Goal: Find specific page/section: Find specific page/section

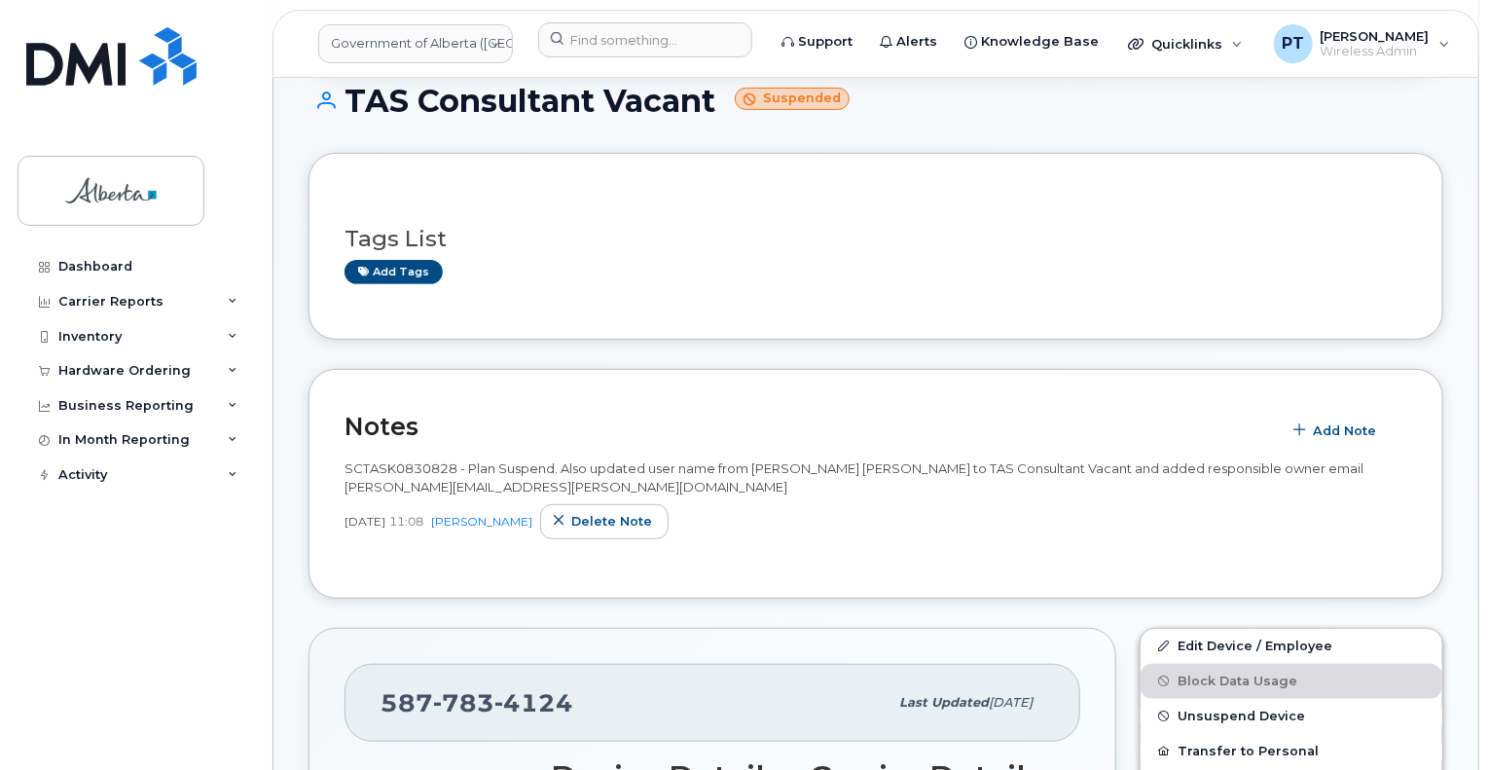
scroll to position [389, 0]
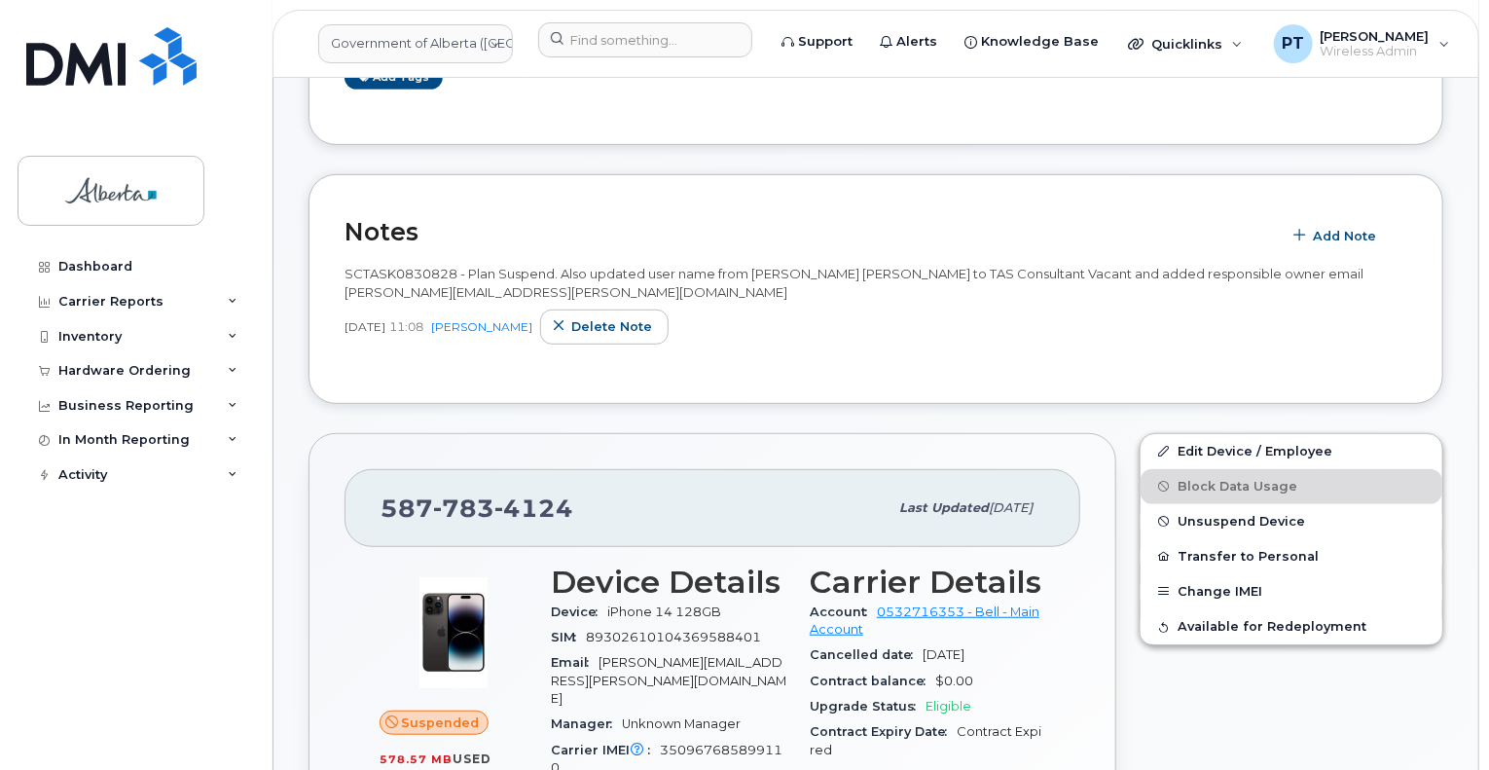
click at [458, 724] on span "Suspended" at bounding box center [441, 722] width 78 height 18
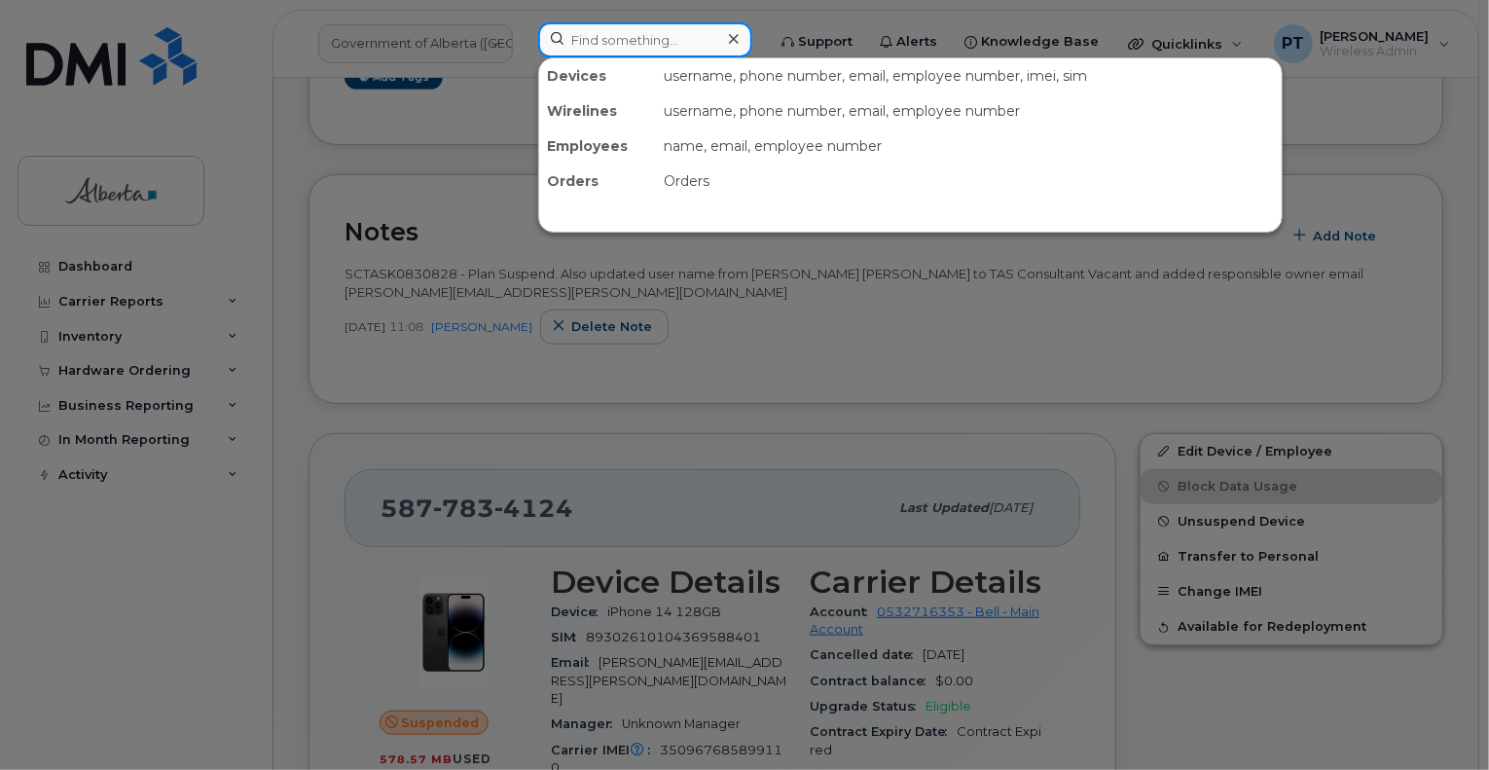
click at [626, 45] on input at bounding box center [645, 39] width 214 height 35
paste input "7802888738"
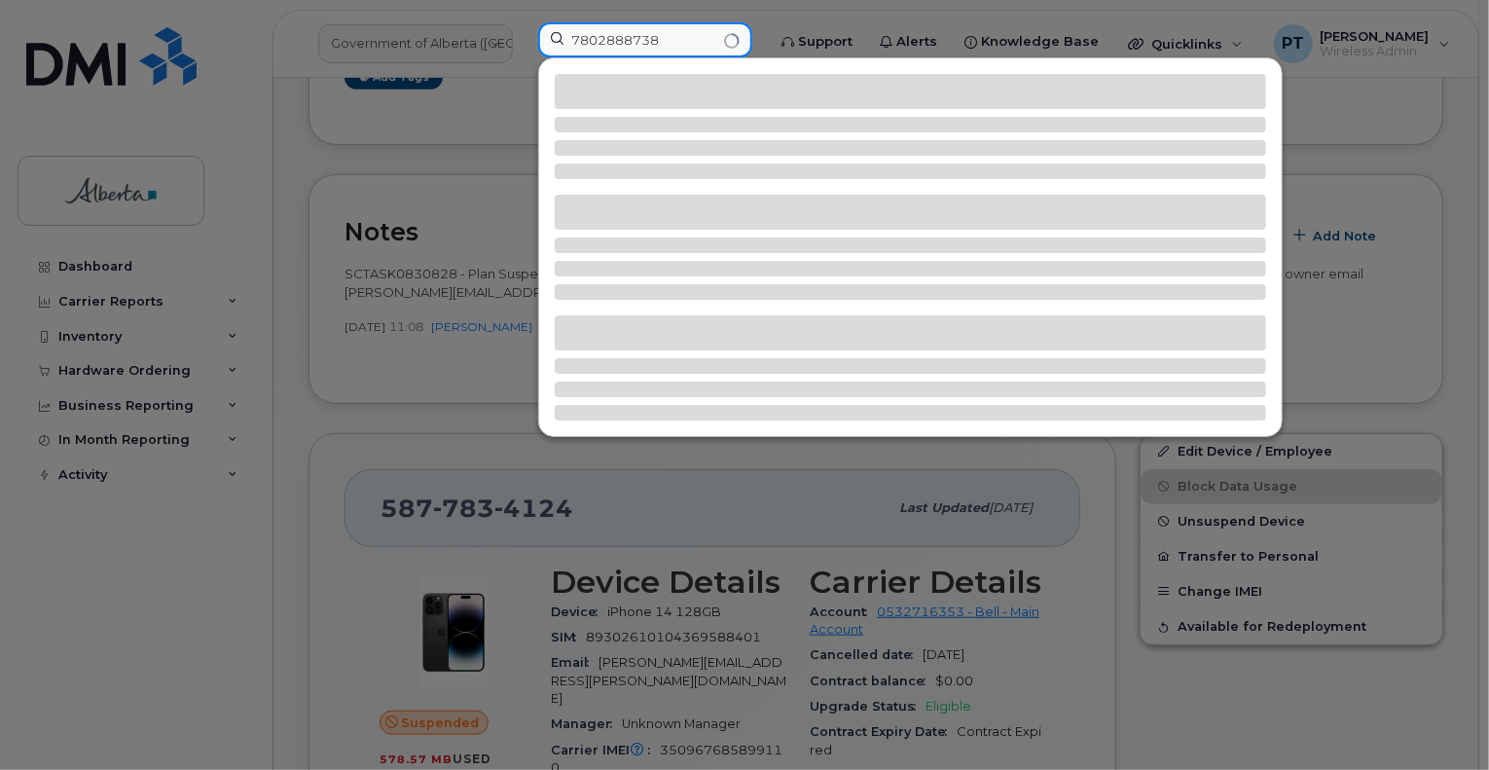
type input "7802888738"
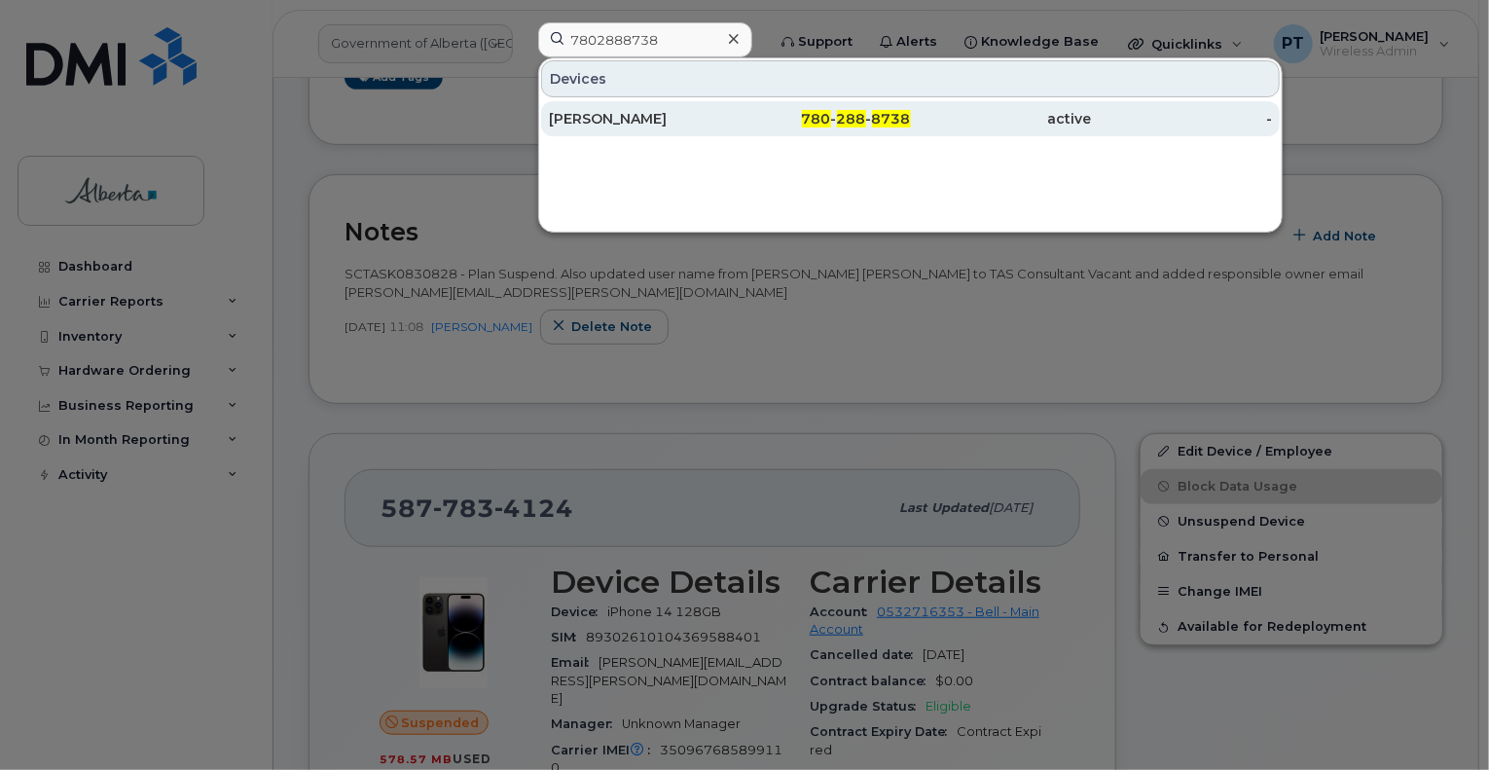
click at [584, 120] on div "[PERSON_NAME]" at bounding box center [639, 118] width 181 height 19
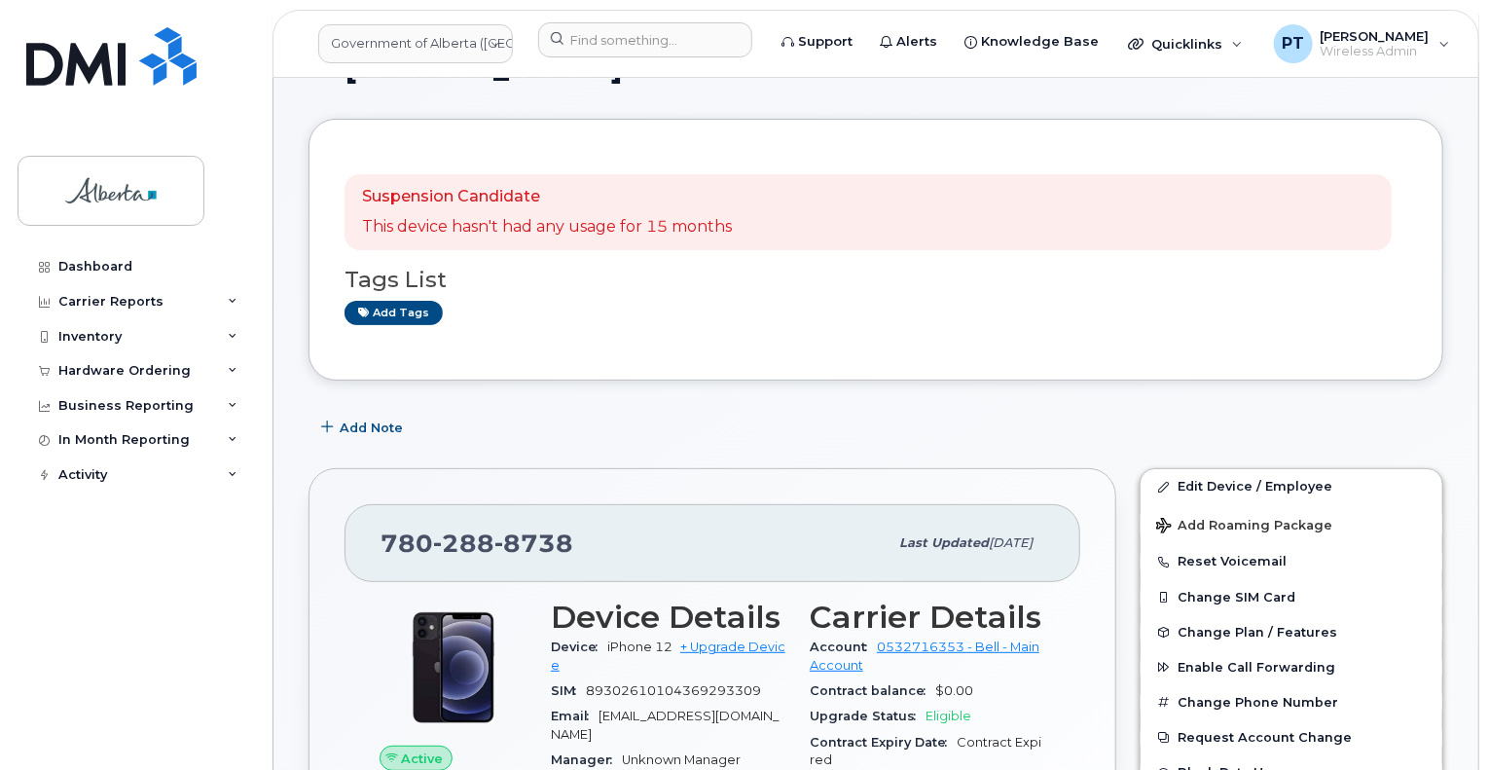
scroll to position [97, 0]
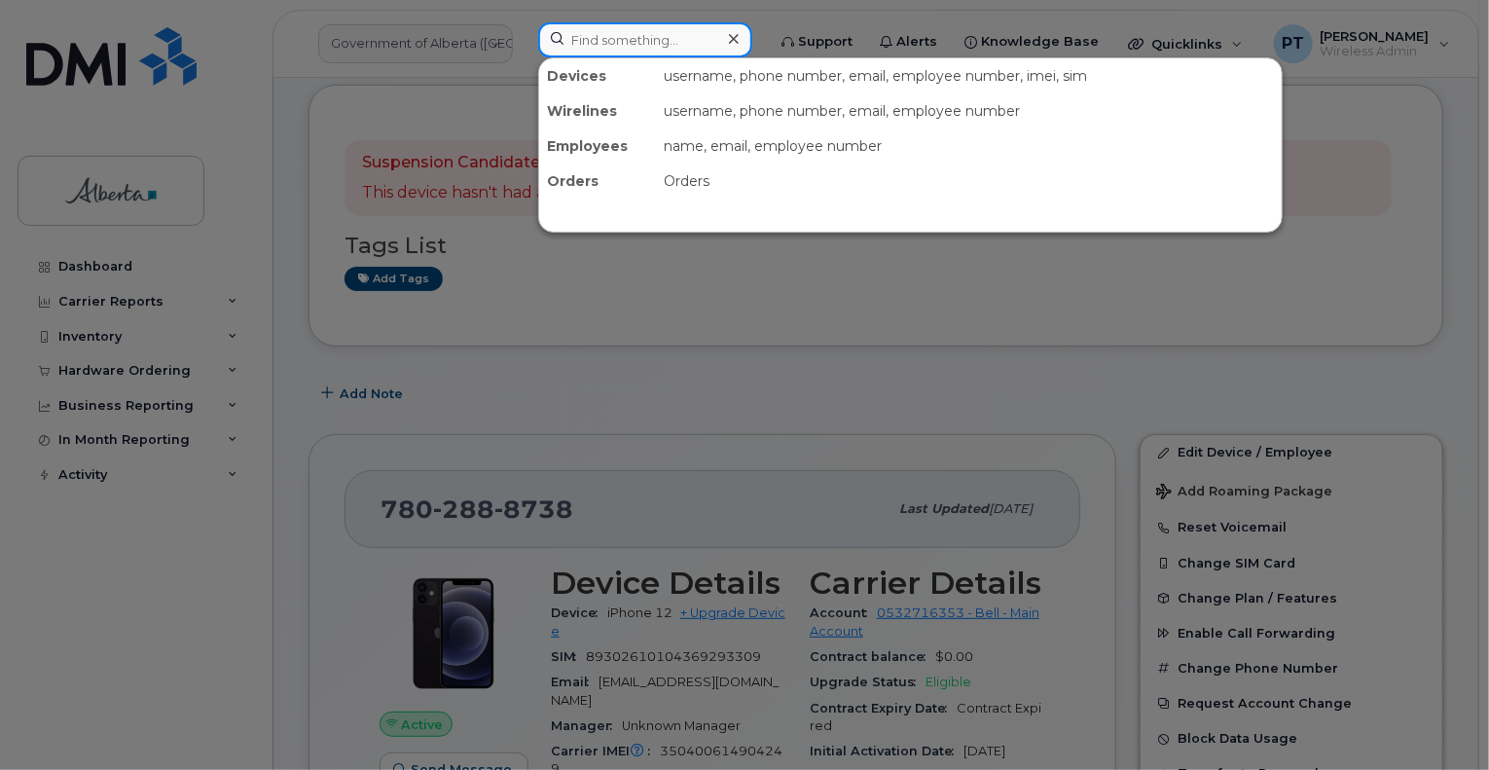
click at [619, 26] on input at bounding box center [645, 39] width 214 height 35
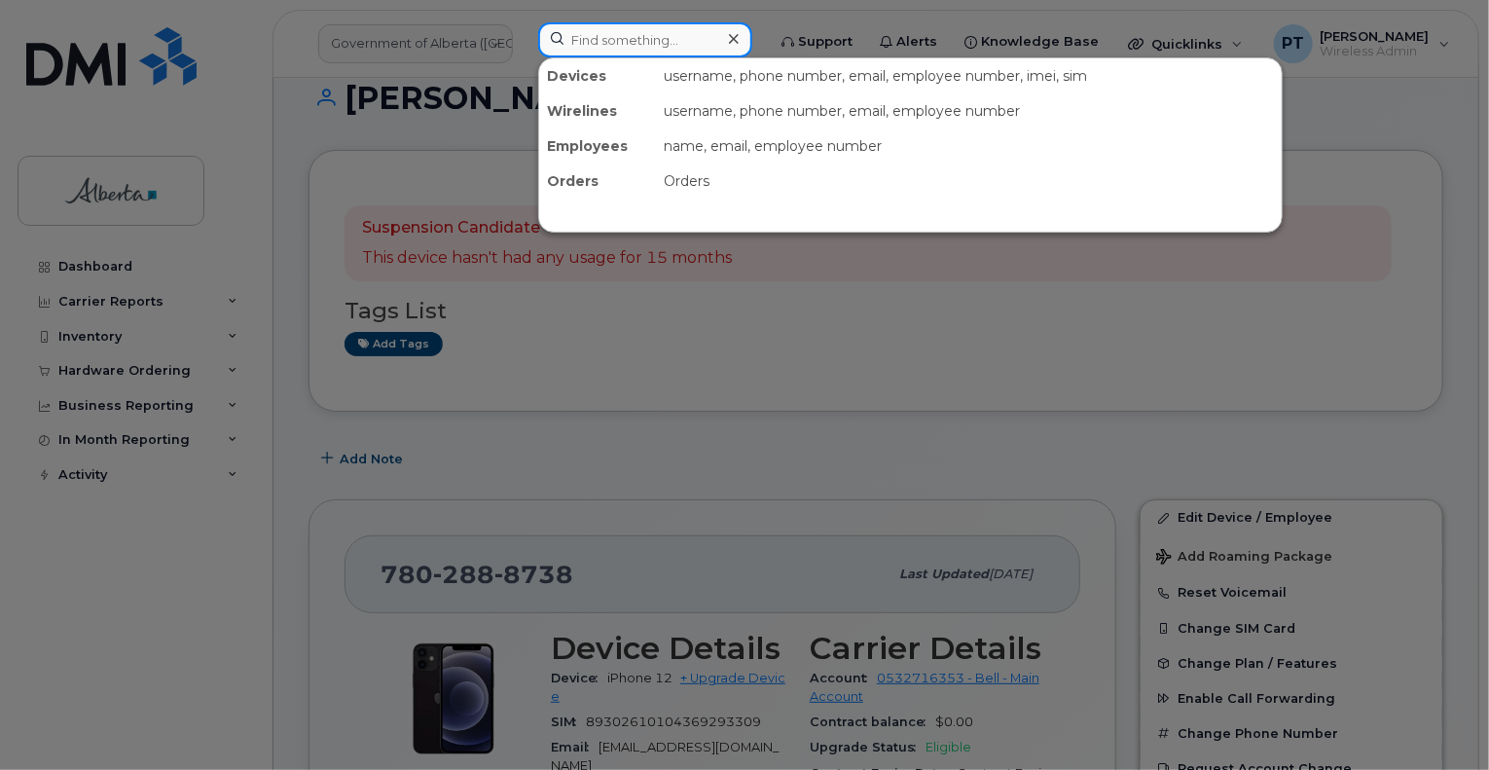
scroll to position [0, 0]
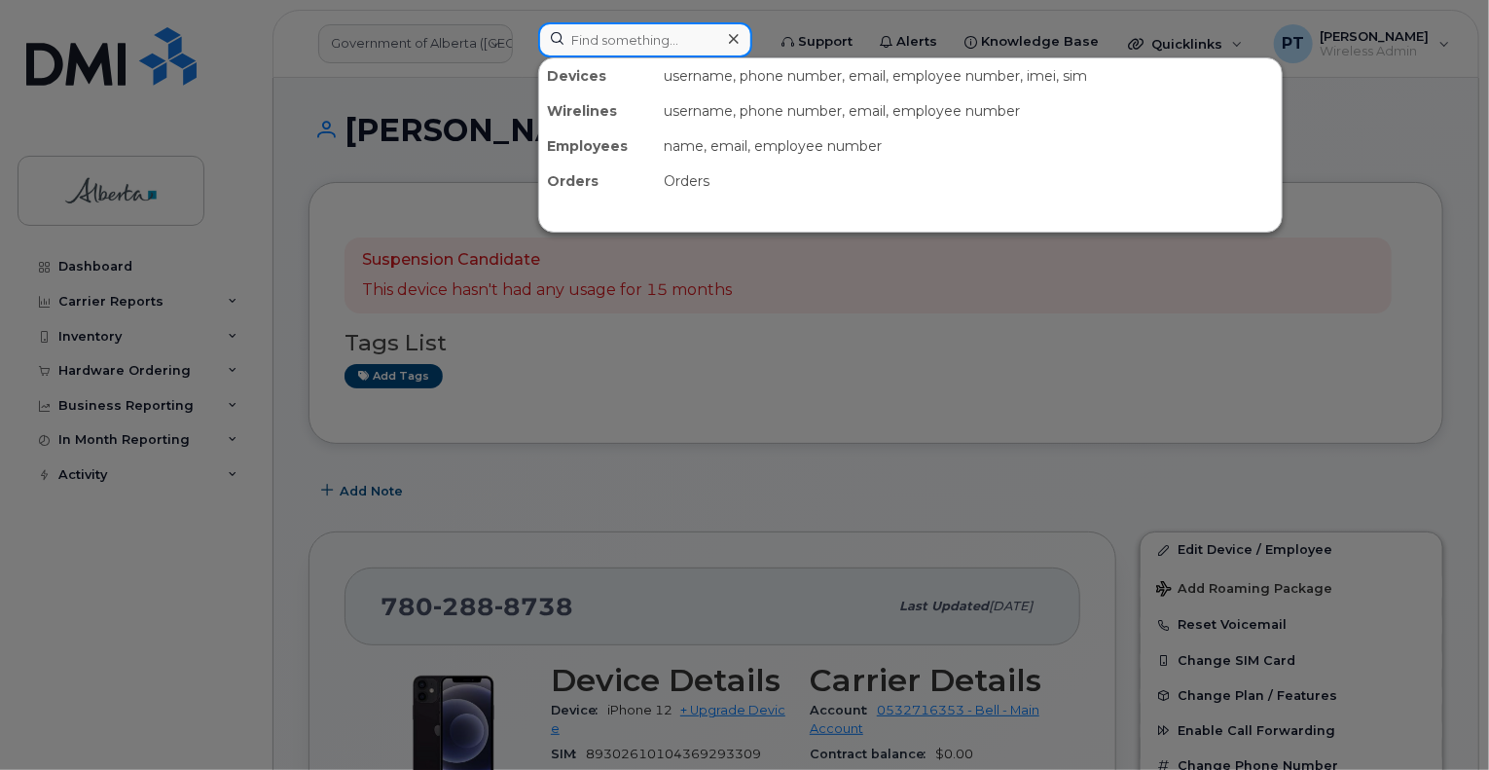
paste input "7802924071"
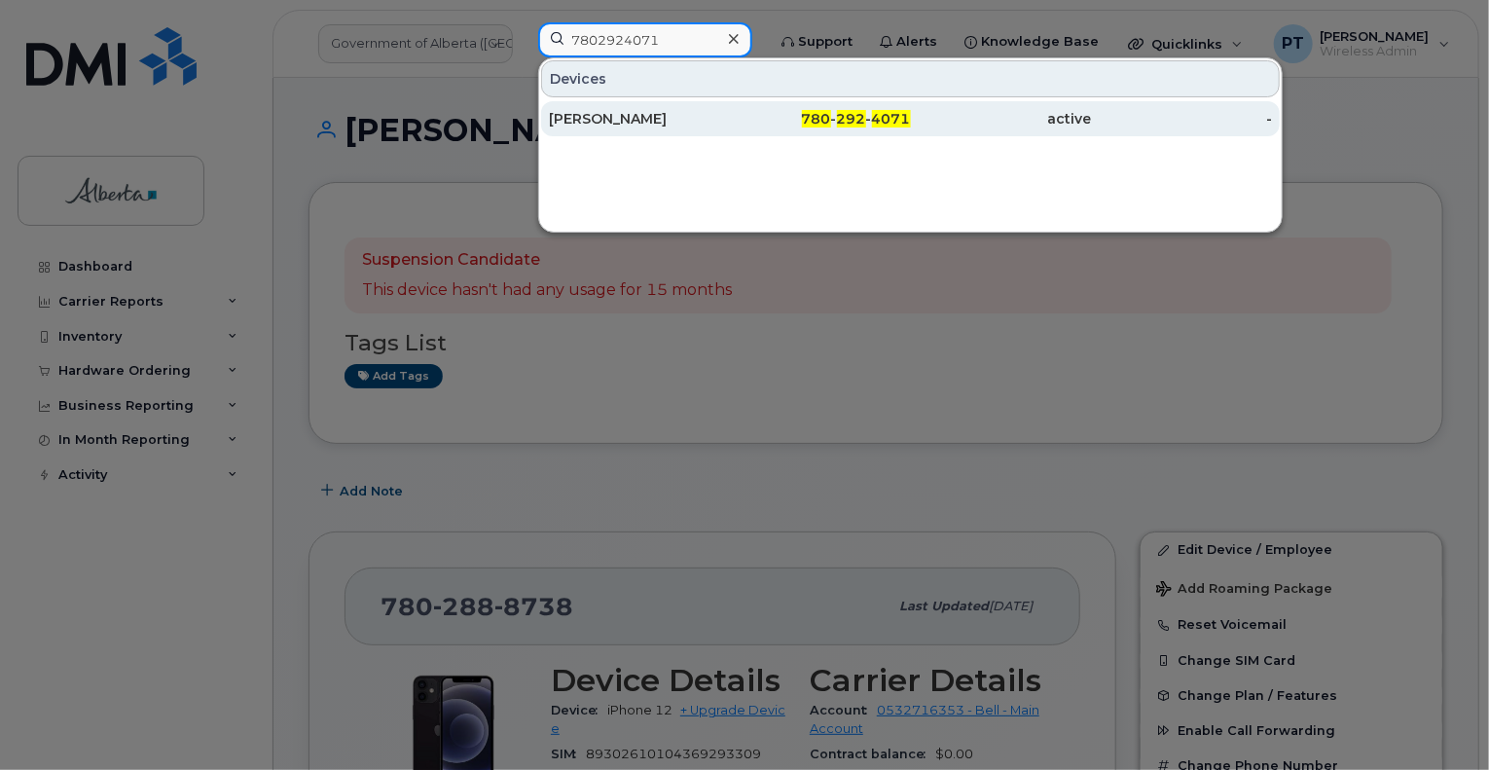
type input "7802924071"
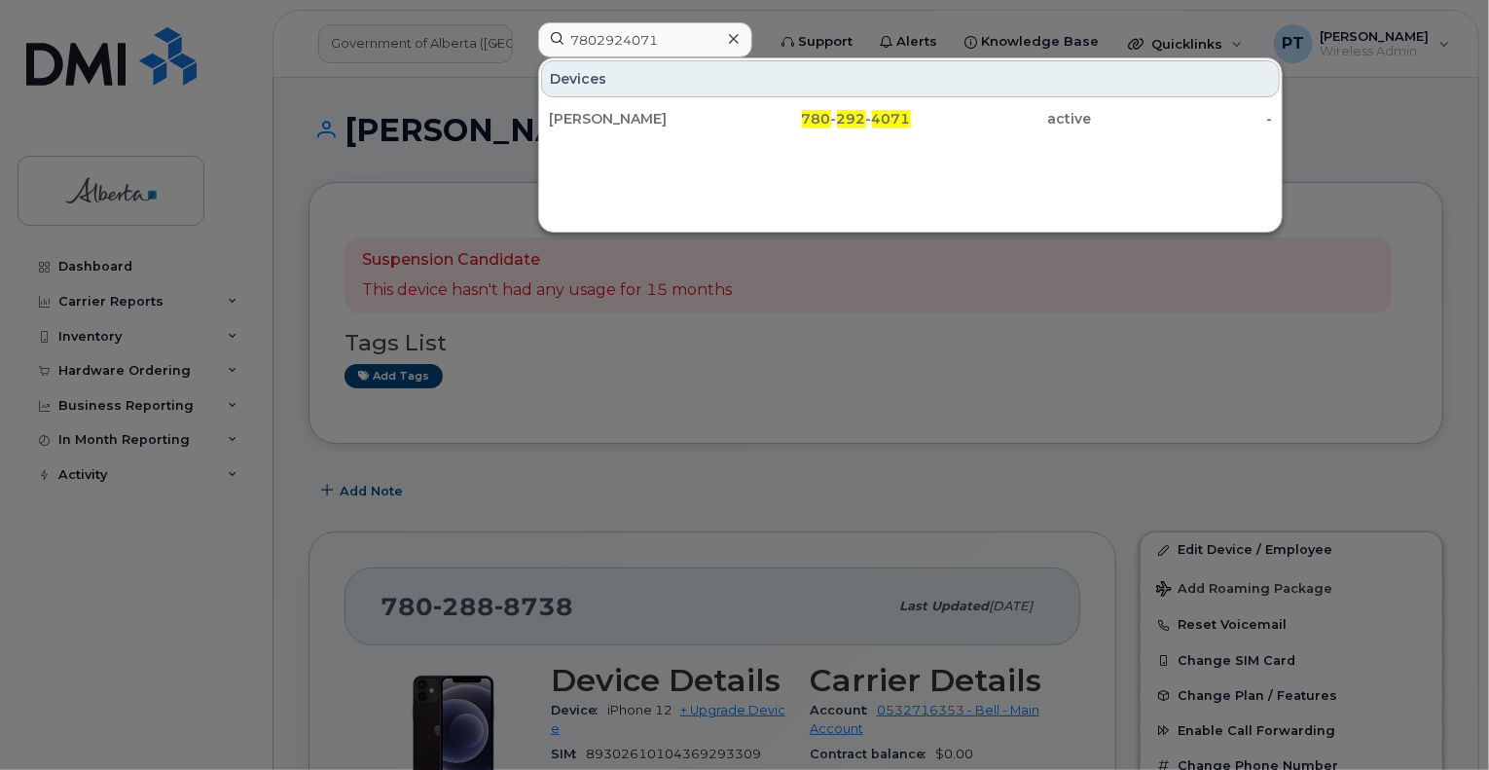
drag, startPoint x: 558, startPoint y: 117, endPoint x: 1000, endPoint y: 330, distance: 491.3
click at [558, 117] on div "Tony Te" at bounding box center [639, 118] width 181 height 19
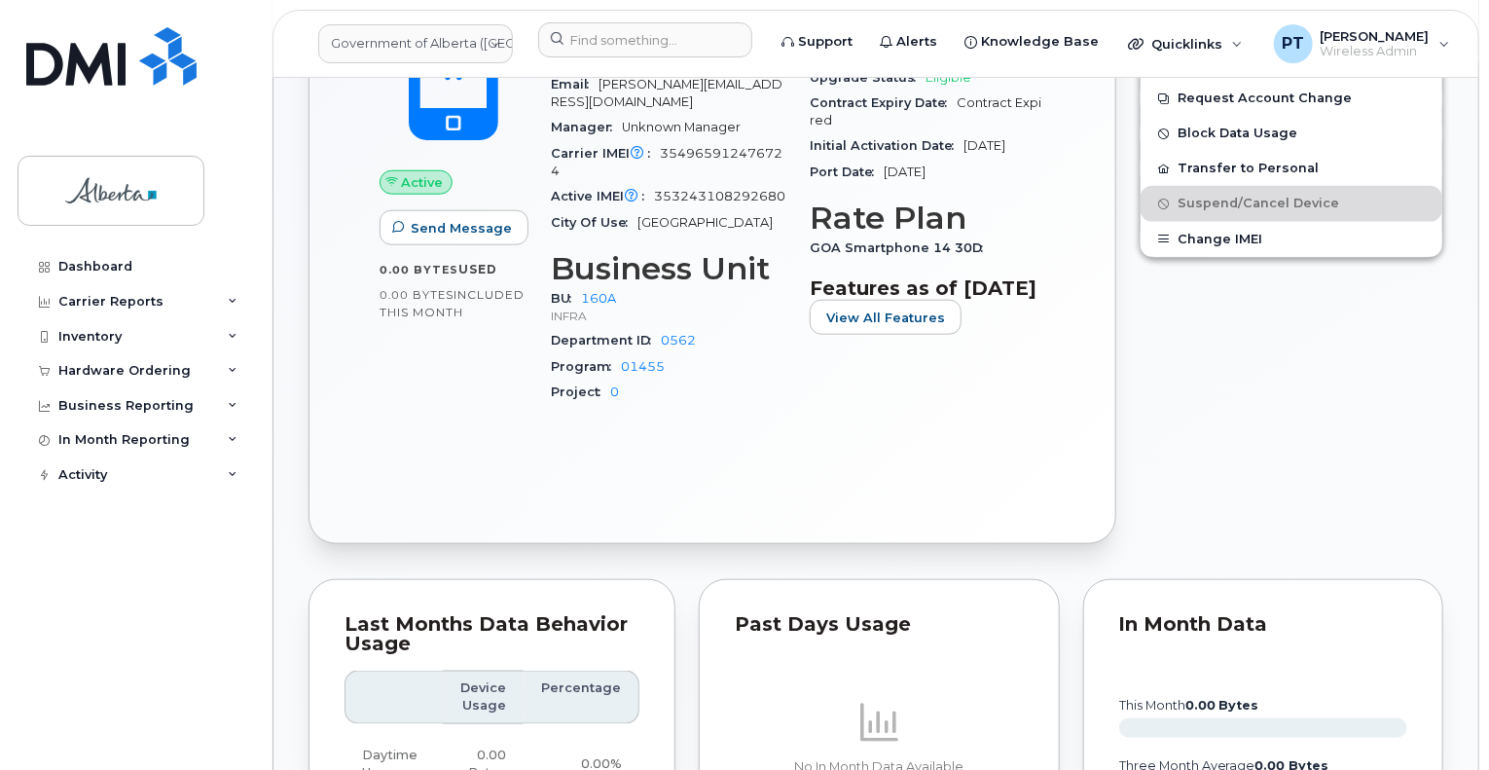
scroll to position [876, 0]
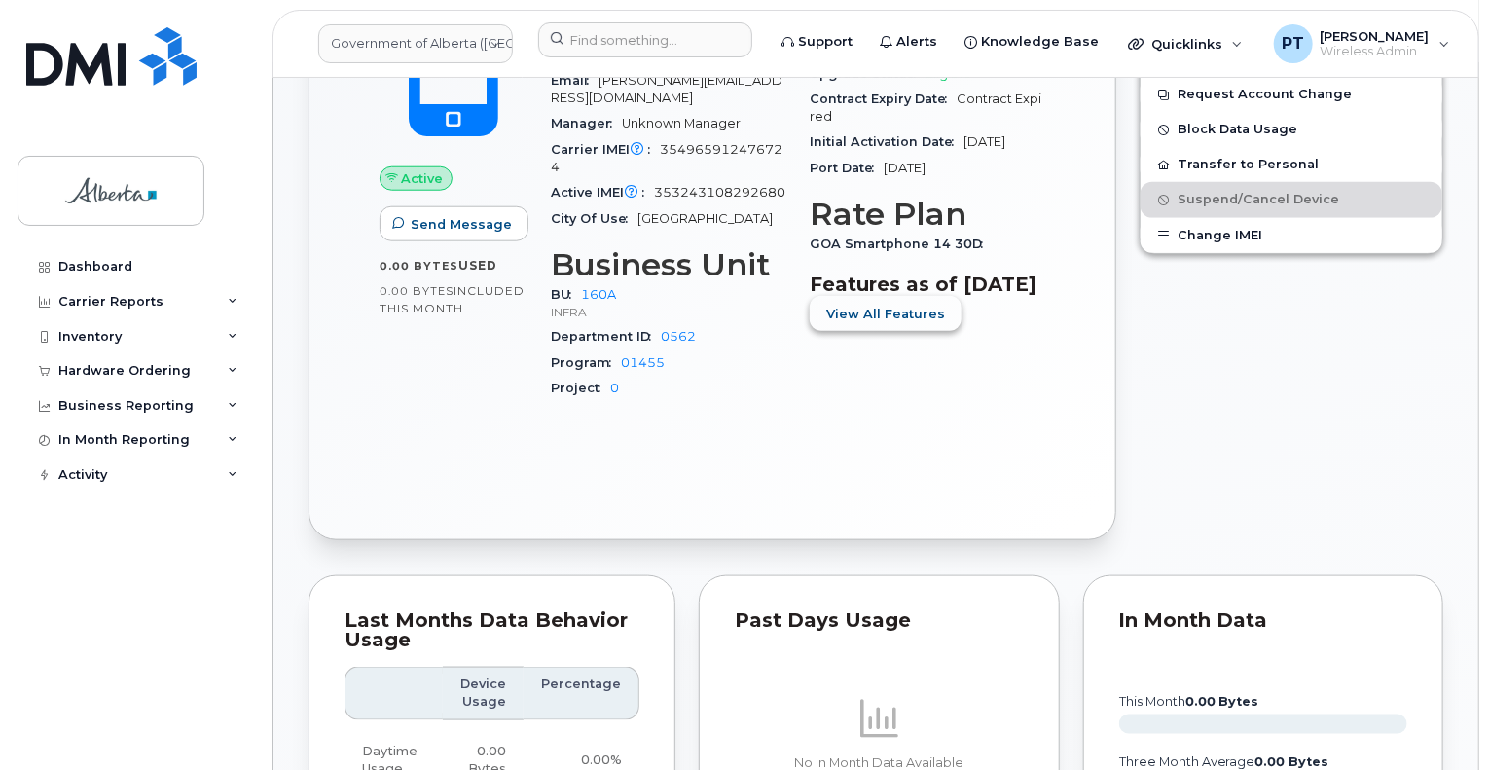
click at [901, 323] on span "View All Features" at bounding box center [885, 314] width 119 height 18
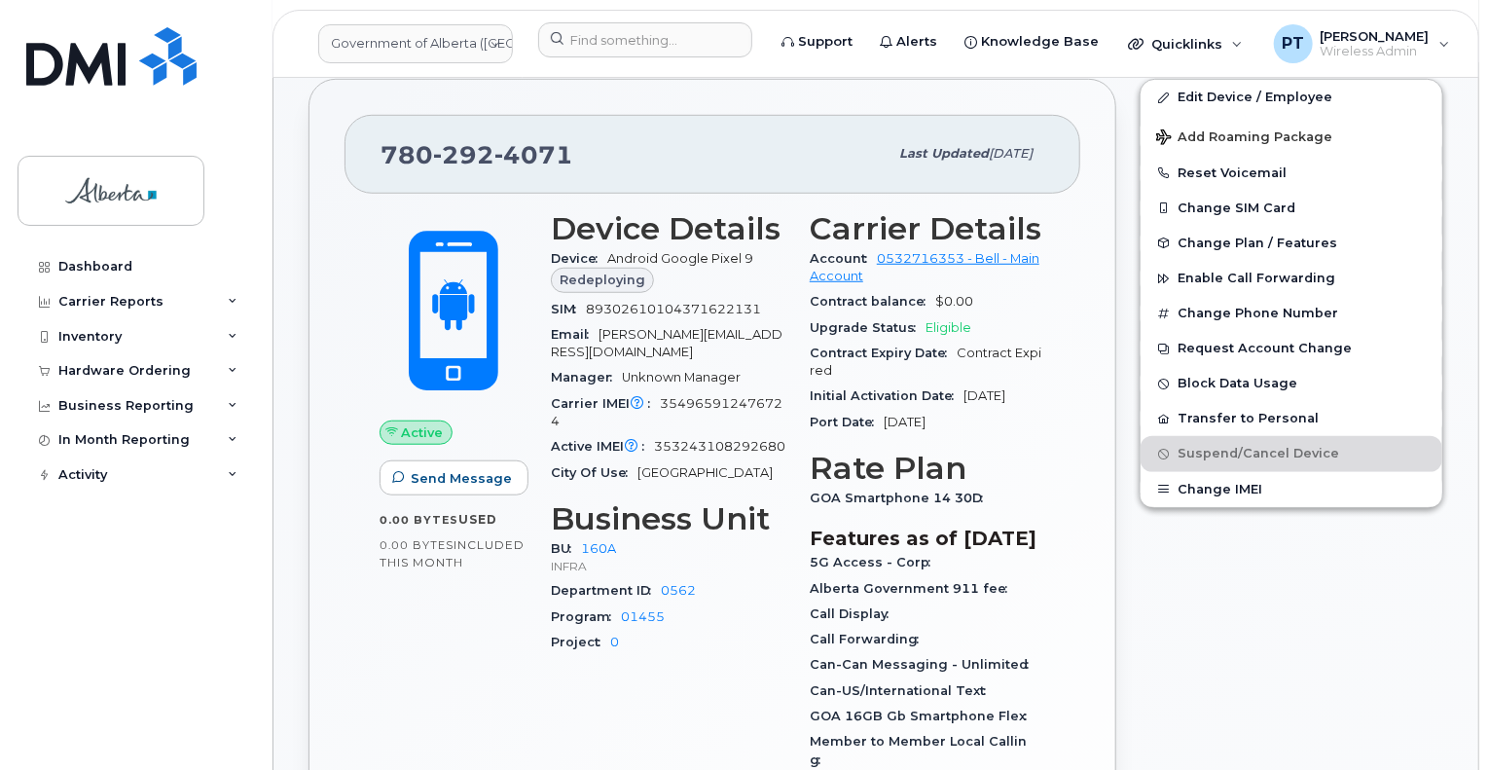
scroll to position [389, 0]
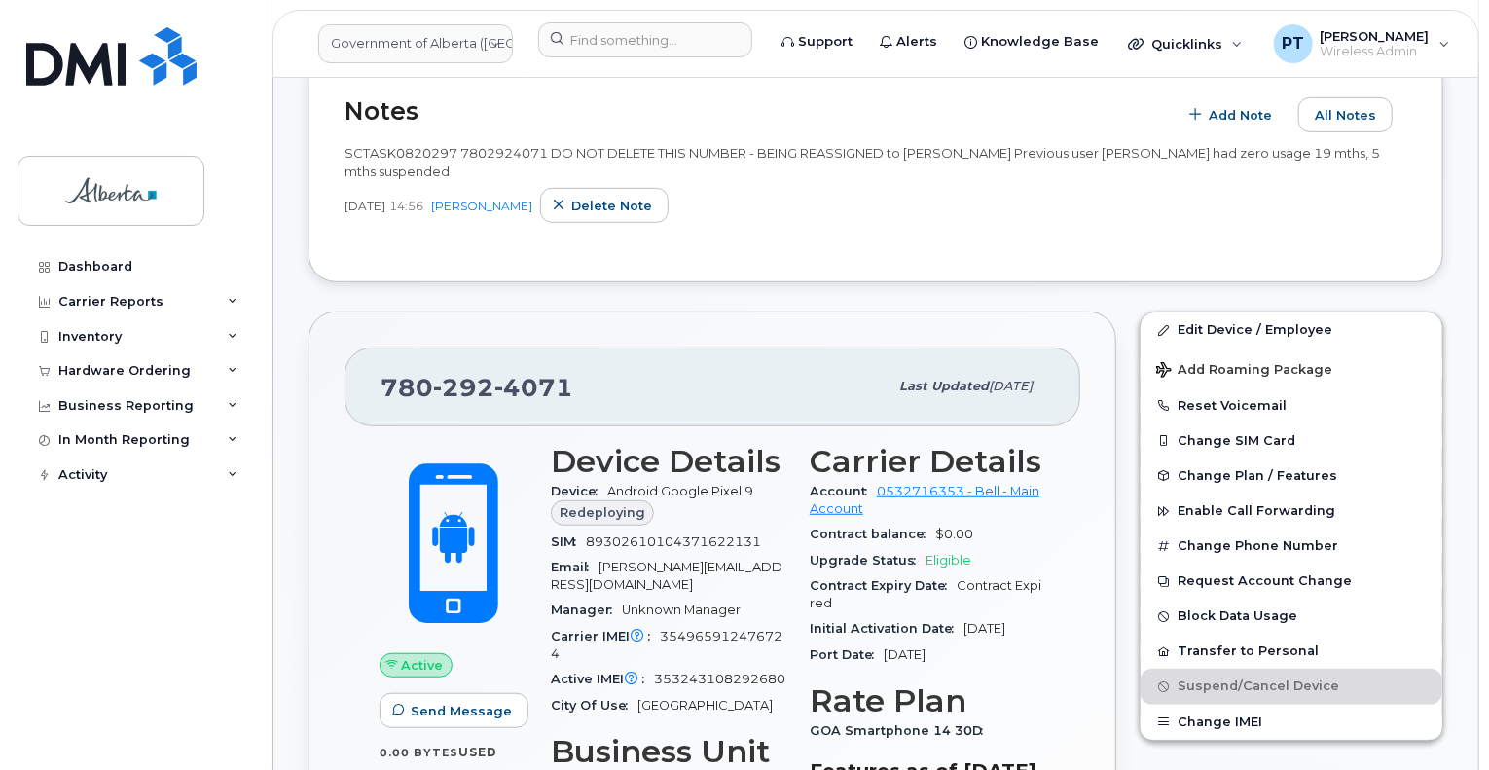
click at [248, 739] on div "Dashboard Carrier Reports Monthly Billing Data Daily Data Pooling Data Behavior…" at bounding box center [138, 494] width 240 height 491
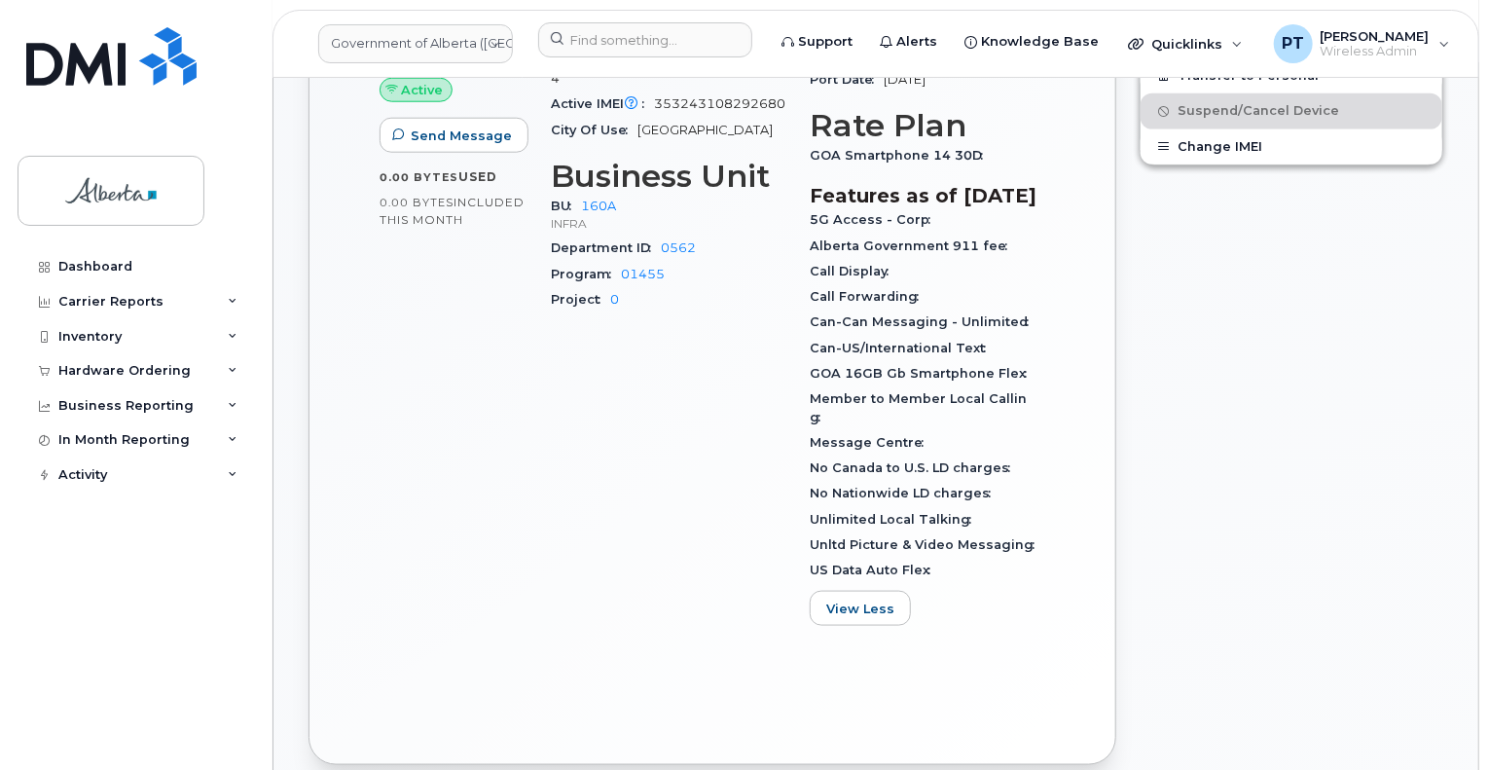
scroll to position [973, 0]
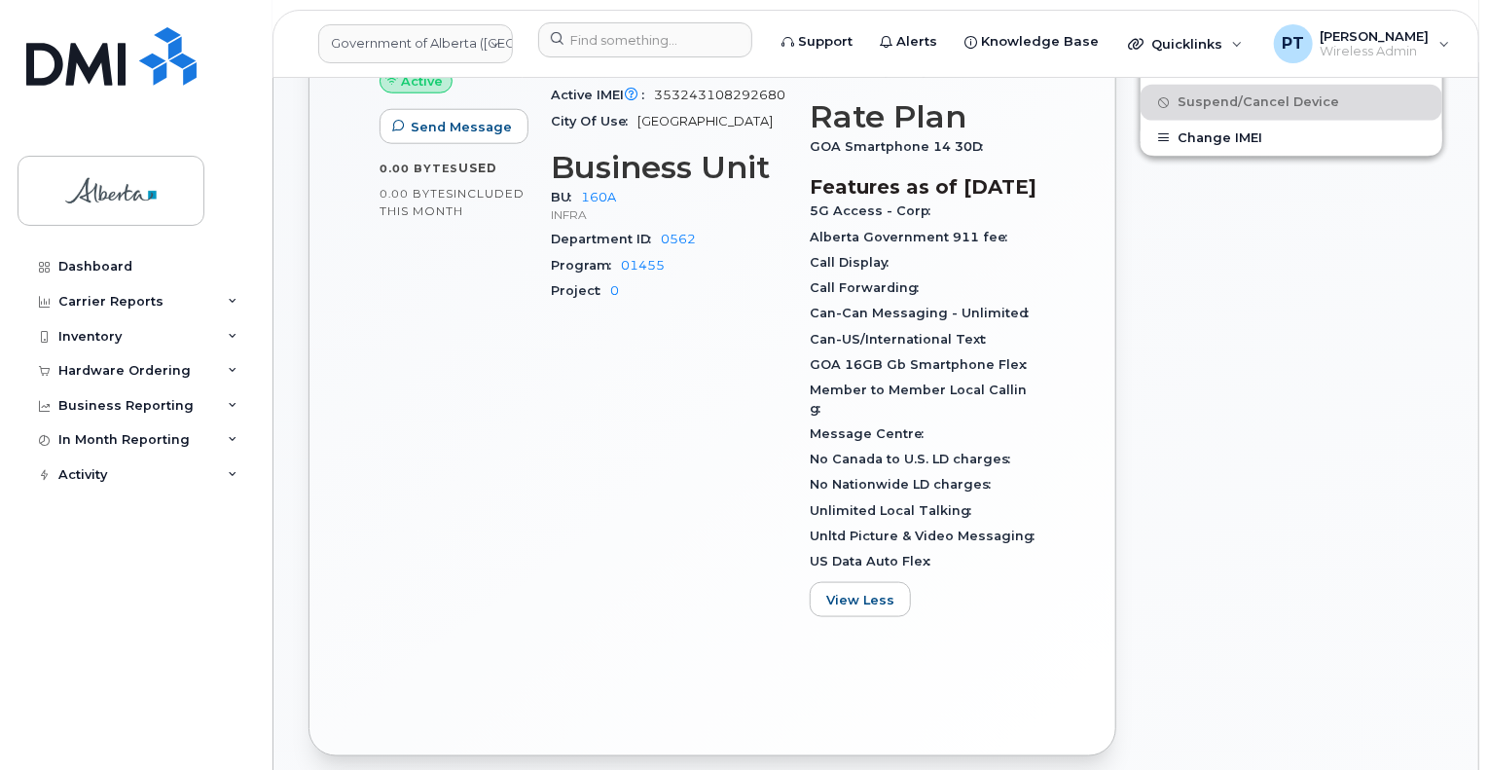
click at [629, 696] on div "Active Send Message 0.00 Bytes  used 0.00 Bytes  included this month Device Det…" at bounding box center [712, 281] width 736 height 879
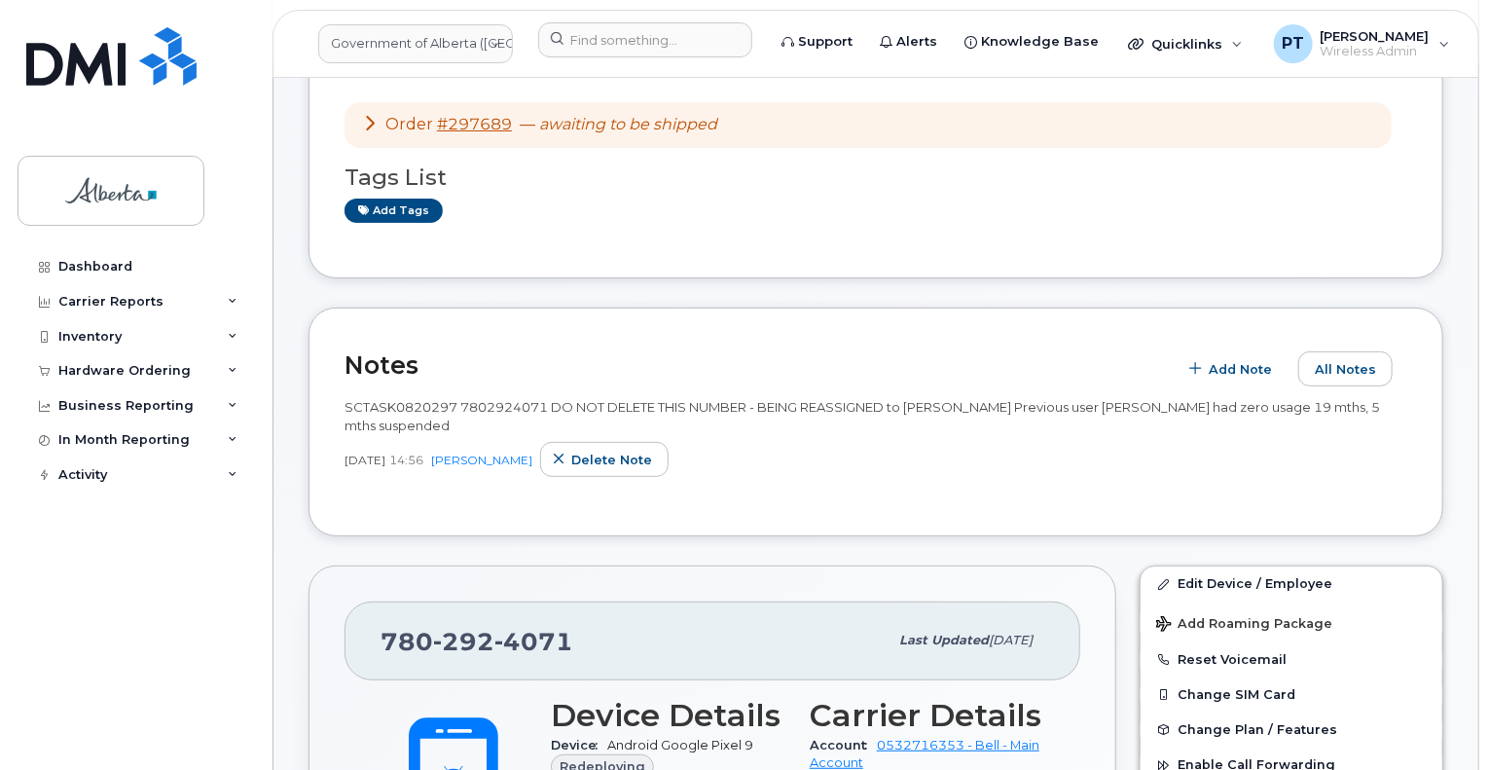
scroll to position [0, 0]
